Goal: Task Accomplishment & Management: Use online tool/utility

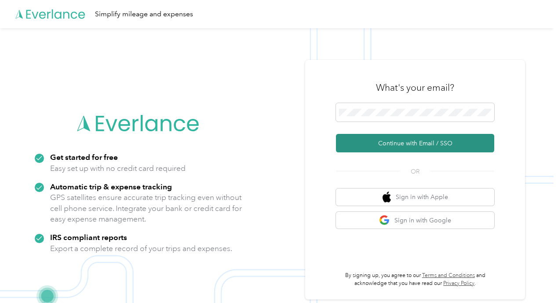
click at [413, 145] on button "Continue with Email / SSO" at bounding box center [415, 143] width 158 height 18
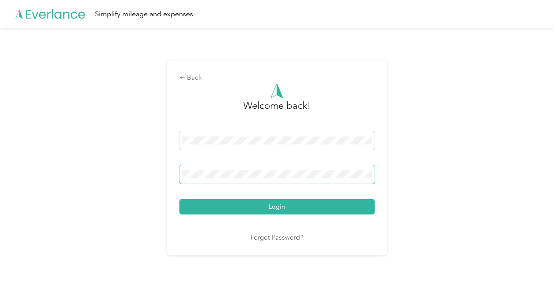
click at [179, 199] on button "Login" at bounding box center [276, 206] width 195 height 15
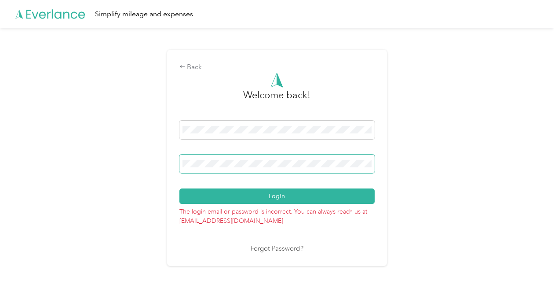
click at [179, 188] on button "Login" at bounding box center [276, 195] width 195 height 15
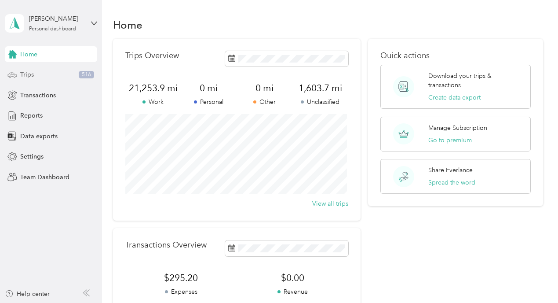
click at [35, 77] on div "Trips 516" at bounding box center [51, 75] width 92 height 16
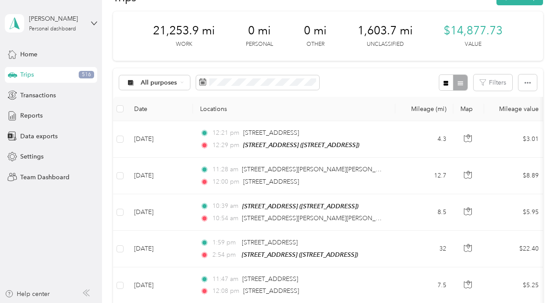
scroll to position [62, 0]
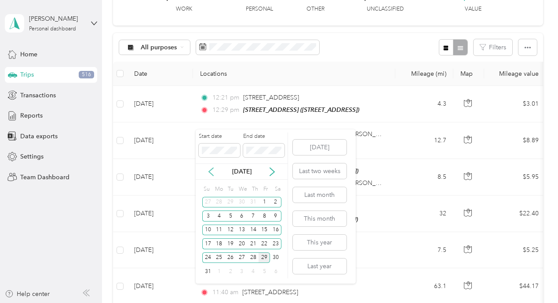
click at [210, 169] on icon at bounding box center [211, 171] width 9 height 9
click at [233, 201] on div "1" at bounding box center [230, 202] width 11 height 11
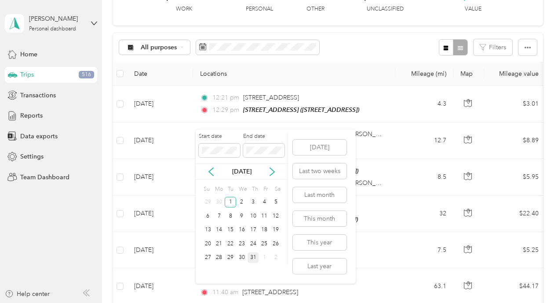
click at [254, 260] on div "31" at bounding box center [253, 257] width 11 height 11
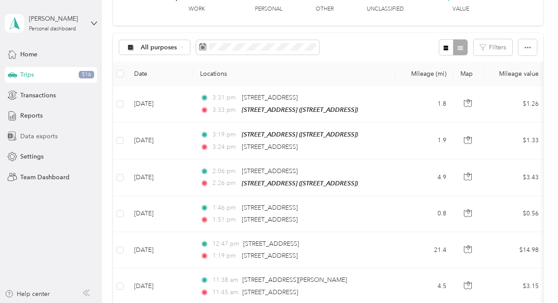
click at [38, 135] on span "Data exports" at bounding box center [38, 136] width 37 height 9
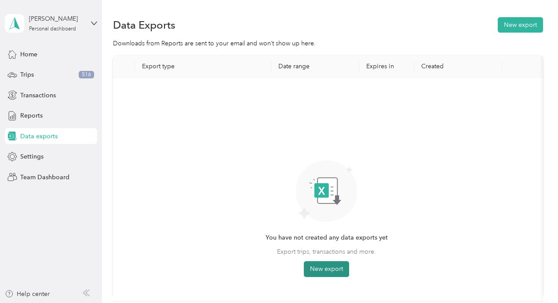
click at [323, 270] on button "New export" at bounding box center [326, 269] width 45 height 16
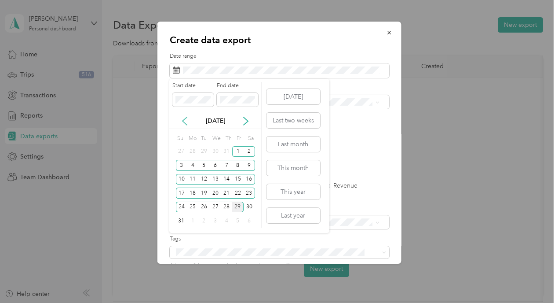
click at [188, 123] on icon at bounding box center [184, 121] width 9 height 9
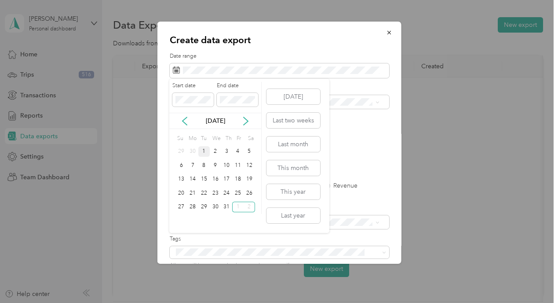
click at [205, 150] on div "1" at bounding box center [203, 151] width 11 height 11
click at [225, 208] on div "31" at bounding box center [226, 206] width 11 height 11
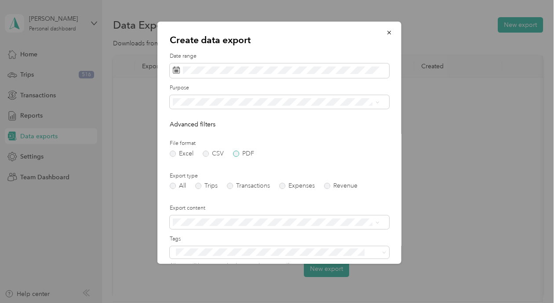
click at [237, 154] on label "PDF" at bounding box center [243, 153] width 21 height 6
click at [199, 186] on label "Trips" at bounding box center [206, 186] width 22 height 6
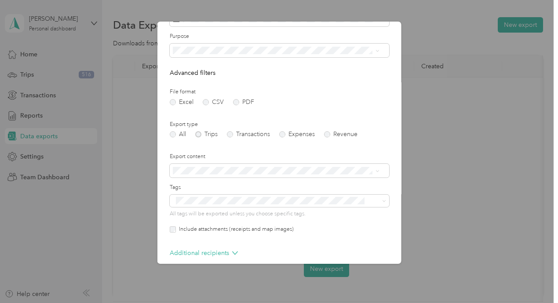
scroll to position [93, 0]
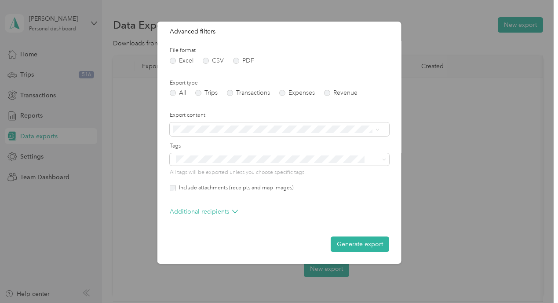
click at [359, 241] on button "Generate export" at bounding box center [359, 243] width 59 height 15
